Goal: Find contact information: Find contact information

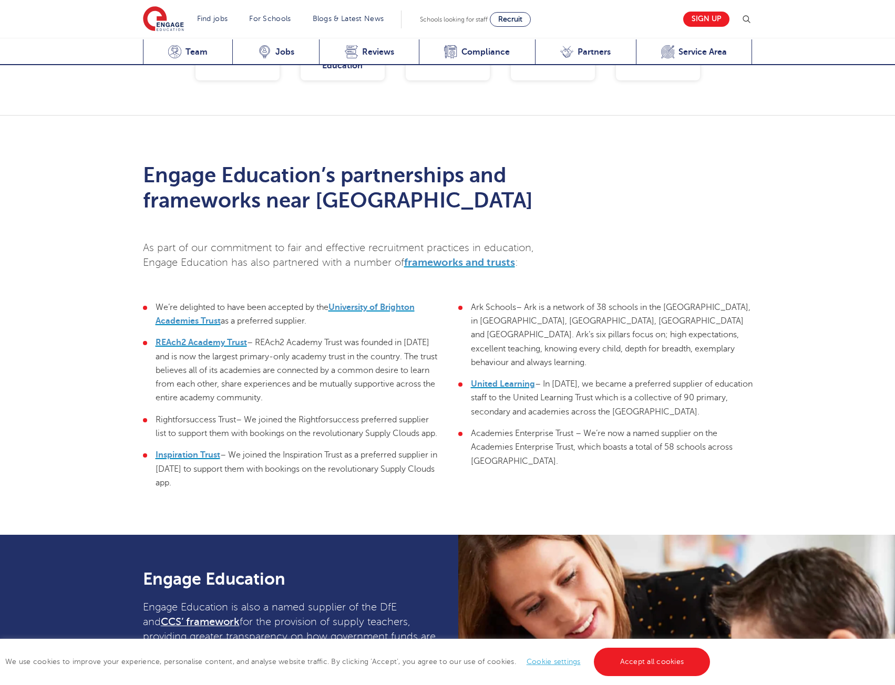
scroll to position [2451, 0]
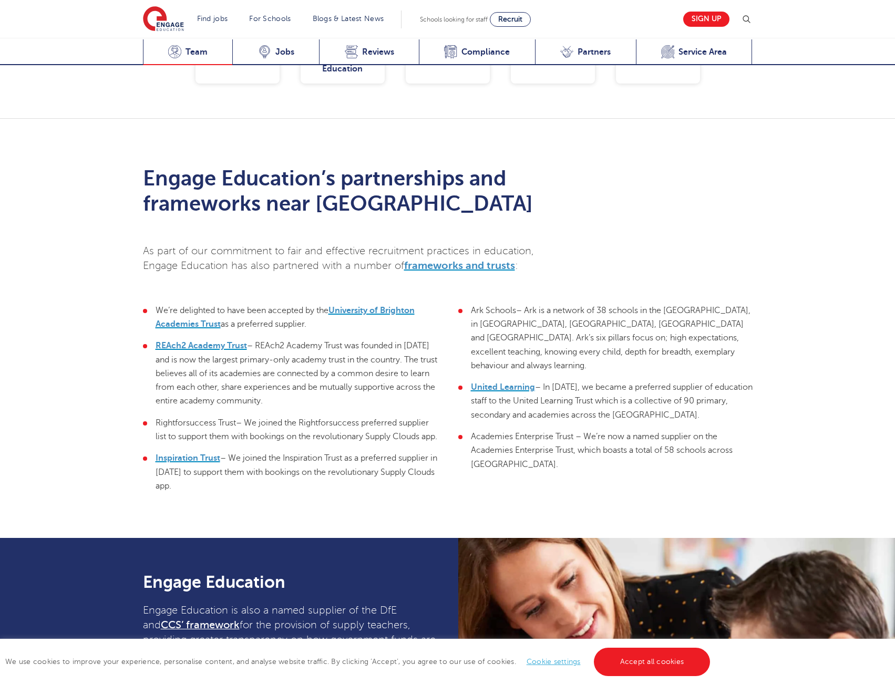
click at [180, 52] on icon at bounding box center [174, 51] width 13 height 13
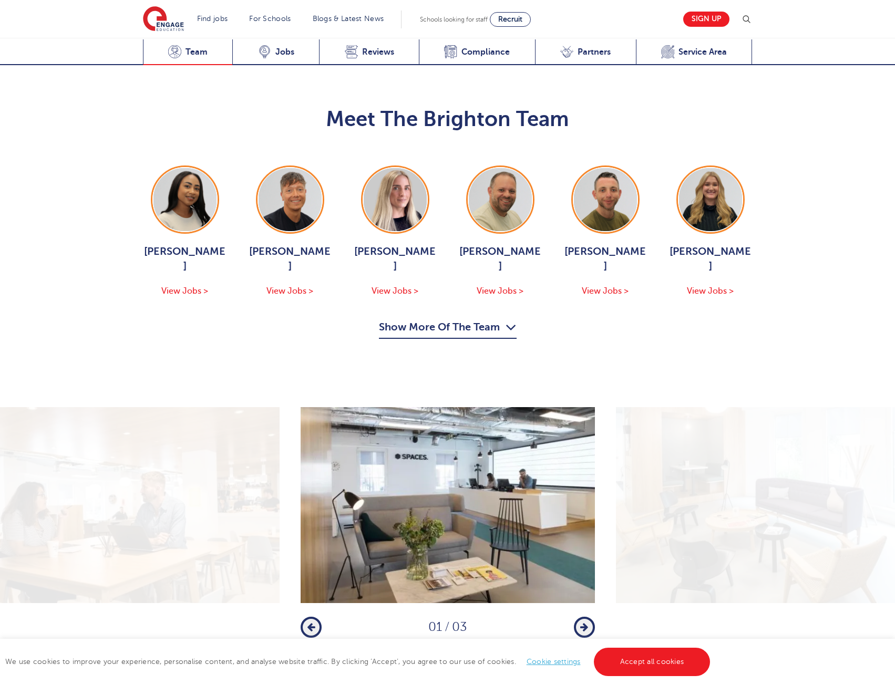
scroll to position [1062, 0]
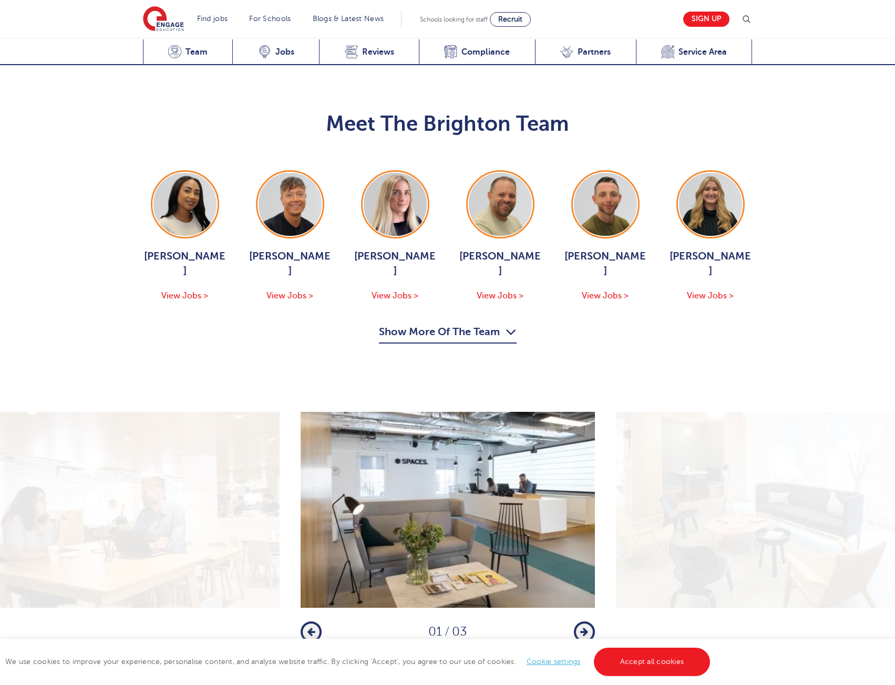
click at [453, 324] on button "Show More Of The Team" at bounding box center [448, 334] width 138 height 20
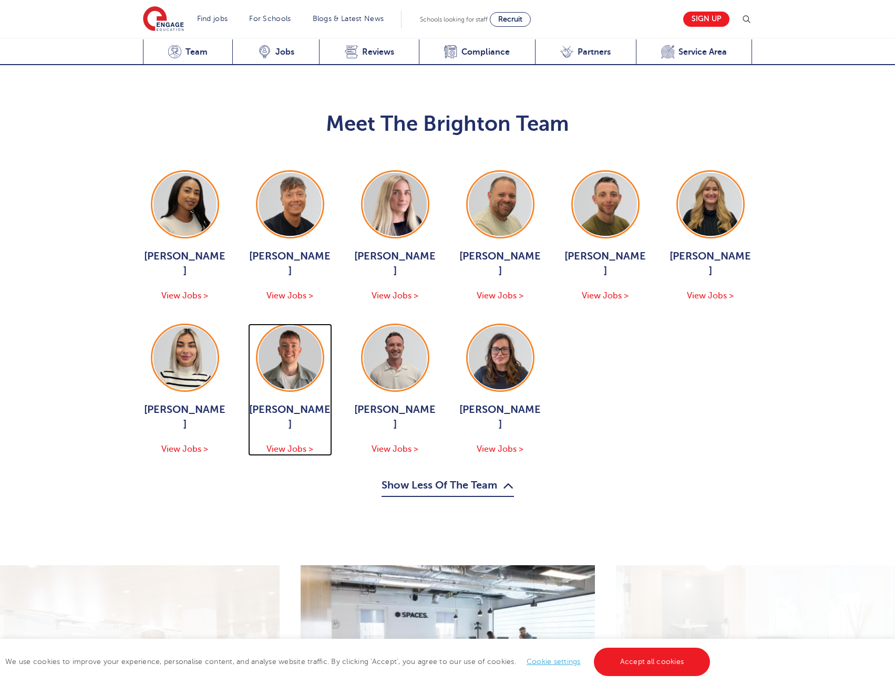
click at [301, 445] on span "View Jobs >" at bounding box center [290, 449] width 47 height 9
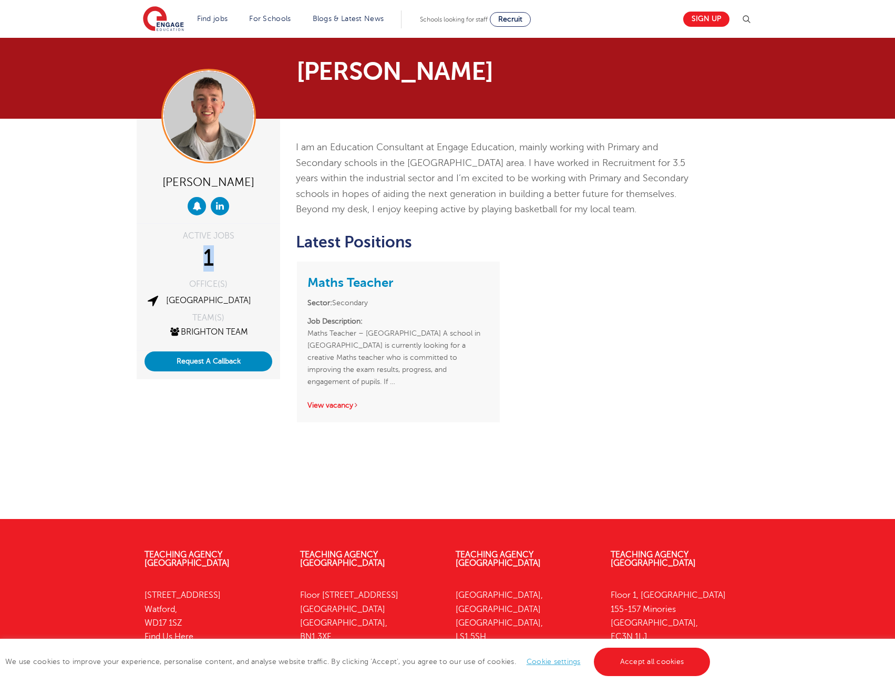
drag, startPoint x: 200, startPoint y: 254, endPoint x: 233, endPoint y: 256, distance: 32.7
click at [233, 256] on div "1" at bounding box center [209, 258] width 128 height 26
click at [646, 339] on div "I am an Education Consultant at Engage Education, mainly working with Primary a…" at bounding box center [500, 298] width 425 height 359
drag, startPoint x: 296, startPoint y: 147, endPoint x: 640, endPoint y: 153, distance: 343.9
click at [640, 153] on p "I am an Education Consultant at Engage Education, mainly working with Primary a…" at bounding box center [501, 179] width 410 height 78
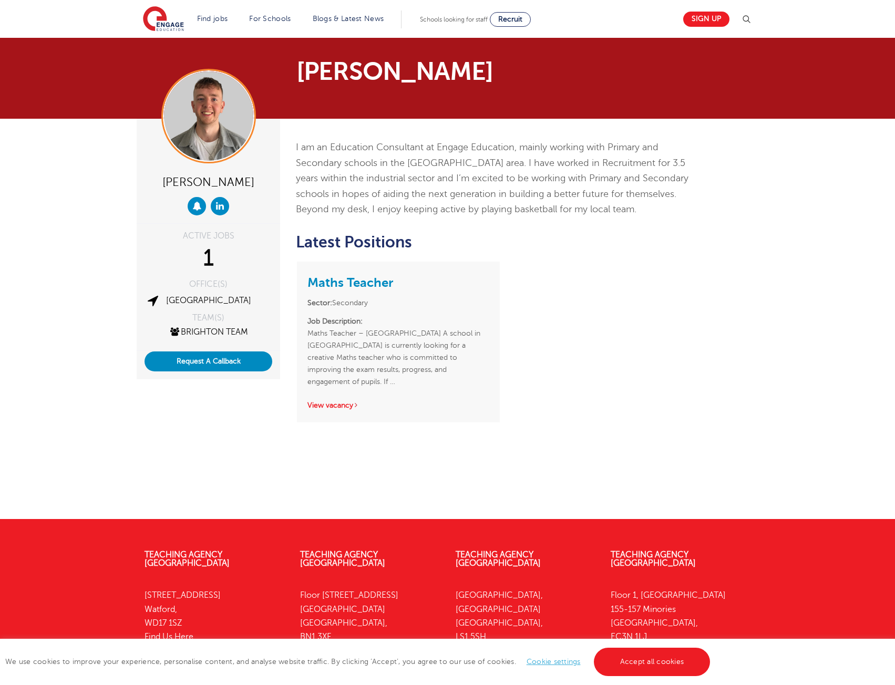
click at [689, 183] on span "I am an Education Consultant at Engage Education, mainly working with Primary a…" at bounding box center [492, 178] width 393 height 73
drag, startPoint x: 498, startPoint y: 162, endPoint x: 680, endPoint y: 159, distance: 181.4
click at [680, 159] on span "I am an Education Consultant at Engage Education, mainly working with Primary a…" at bounding box center [492, 178] width 393 height 73
click at [688, 161] on p "I am an Education Consultant at Engage Education, mainly working with Primary a…" at bounding box center [501, 179] width 410 height 78
